Goal: Task Accomplishment & Management: Use online tool/utility

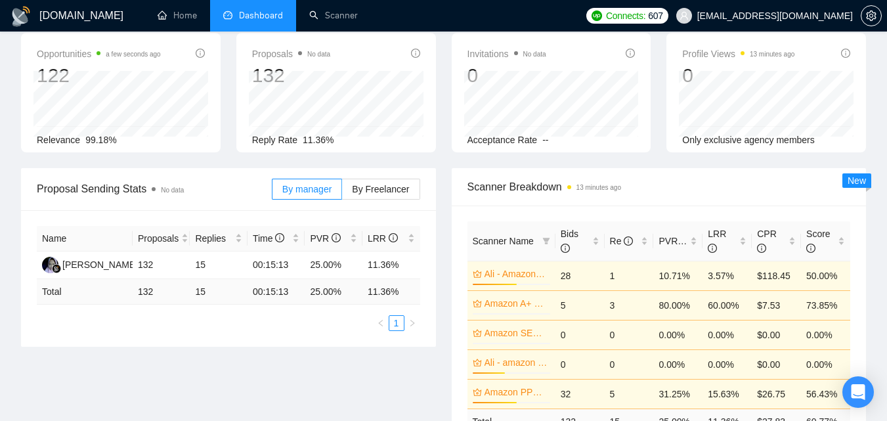
scroll to position [131, 0]
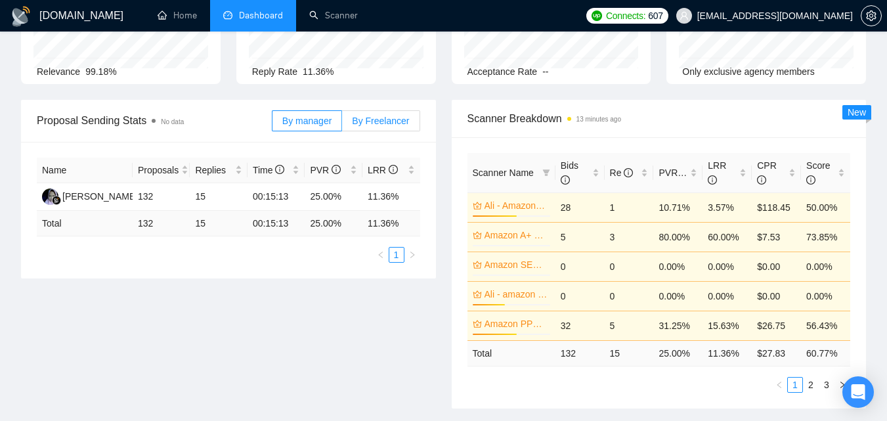
click at [390, 124] on span "By Freelancer" at bounding box center [380, 120] width 57 height 10
click at [342, 124] on input "By Freelancer" at bounding box center [342, 124] width 0 height 0
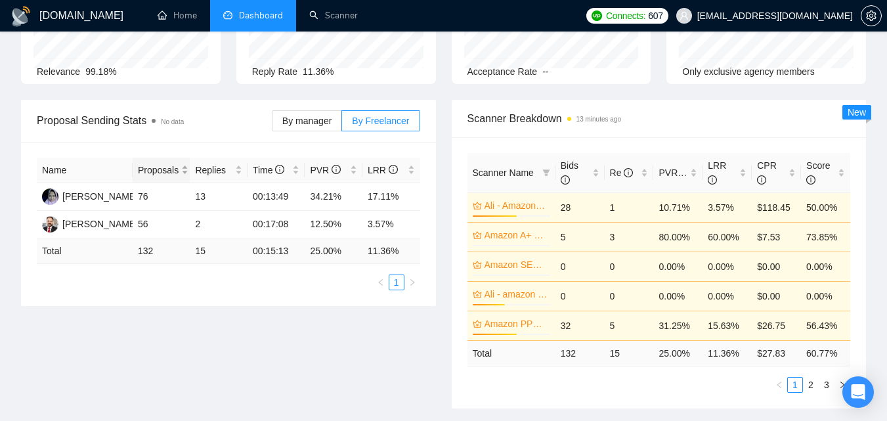
click at [183, 172] on div "Proposals" at bounding box center [161, 170] width 47 height 14
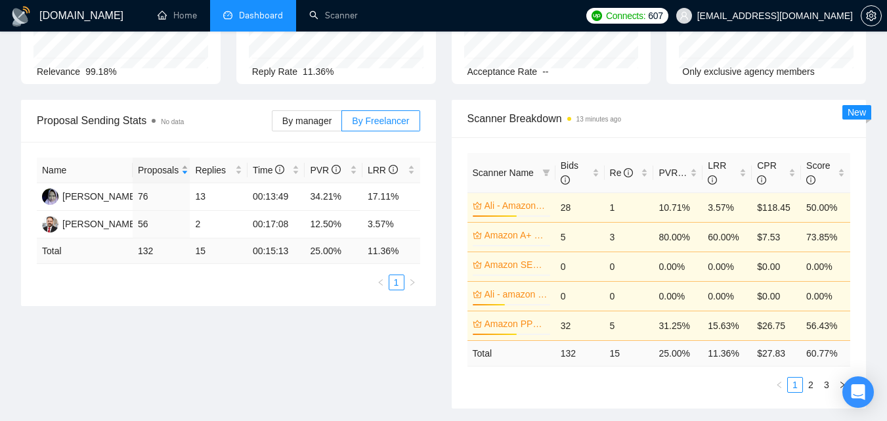
click at [183, 172] on div "Proposals" at bounding box center [161, 170] width 47 height 14
